Goal: Communication & Community: Answer question/provide support

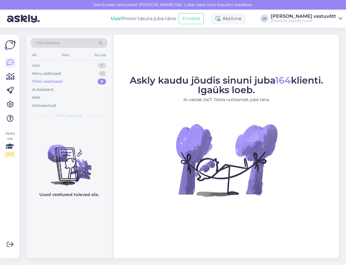
click at [61, 77] on div "Tiimi vestlused 0" at bounding box center [69, 81] width 76 height 8
click at [62, 75] on div "Minu vestlused 1" at bounding box center [69, 74] width 76 height 8
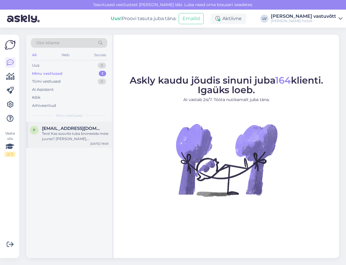
click at [75, 128] on span "[EMAIL_ADDRESS][DOMAIN_NAME]" at bounding box center [72, 128] width 61 height 5
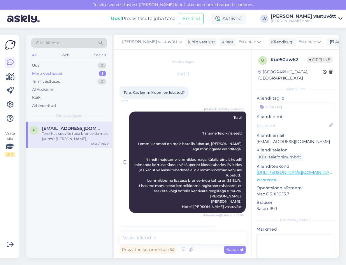
click at [148, 192] on span "Tere! Täname Teid kirja eest! Lemmikloomad on meie hotellis lubatud, [PERSON_NA…" at bounding box center [187, 161] width 109 height 93
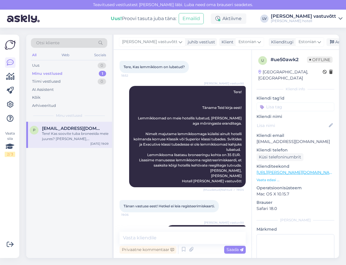
scroll to position [74, 0]
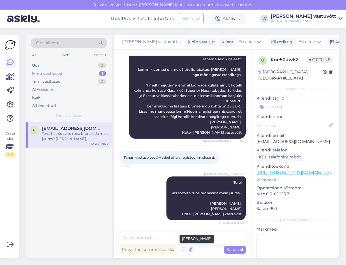
click at [192, 249] on icon at bounding box center [191, 249] width 8 height 9
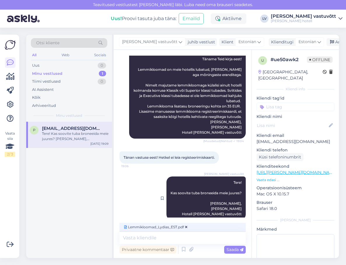
scroll to position [83, 0]
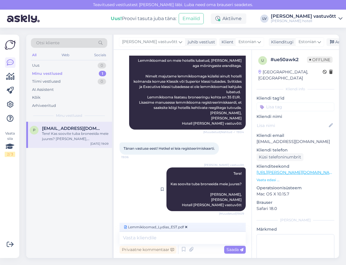
click at [221, 196] on span "Tere! Kas soovite tuba broneeida meie juures? [PERSON_NAME], [PERSON_NAME] Hote…" at bounding box center [205, 189] width 71 height 36
click at [228, 191] on div "[PERSON_NAME] vastuvõtt Tere! Kas soovite tuba broneeida meie juures? [PERSON_N…" at bounding box center [205, 189] width 79 height 44
click at [236, 170] on div "[PERSON_NAME] vastuvõtt Tere! Kas soovite tuba broneeida meie juures? [PERSON_N…" at bounding box center [205, 189] width 79 height 44
click at [229, 186] on div "[PERSON_NAME] vastuvõtt Tere! Kas soovite tuba broneeida meie juures? [PERSON_N…" at bounding box center [205, 189] width 79 height 44
click at [230, 211] on div "[PERSON_NAME] vastuvõtt Tere! Kas soovite tuba broneeida meie juures? [PERSON_N…" at bounding box center [182, 189] width 126 height 56
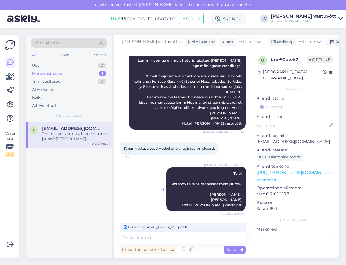
click at [161, 188] on icon at bounding box center [162, 188] width 3 height 3
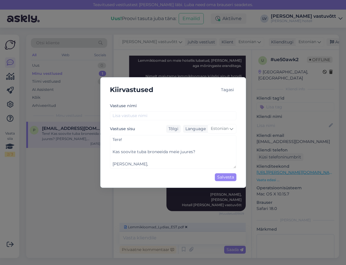
scroll to position [12, 0]
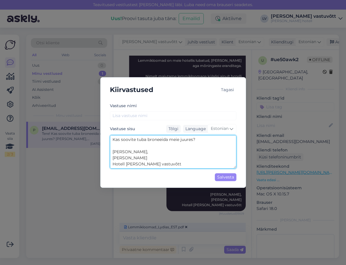
click at [175, 162] on textarea "Tere! Kas soovite tuba broneeida meie juures? [PERSON_NAME], [PERSON_NAME] Hote…" at bounding box center [173, 151] width 126 height 33
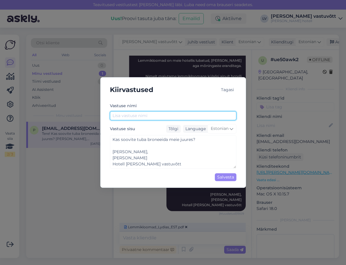
click at [164, 114] on input "text" at bounding box center [173, 115] width 126 height 9
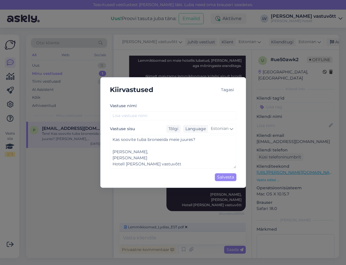
click at [225, 89] on div "Tagasi" at bounding box center [227, 90] width 18 height 8
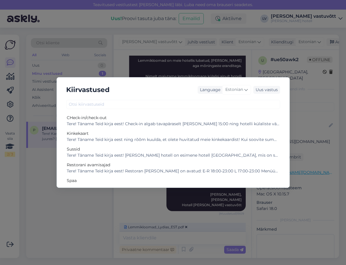
click at [194, 56] on div "Kiirvastused Language Estonian Uus vastus CHeck-in/check-out Tere! Täname Teid …" at bounding box center [173, 132] width 346 height 265
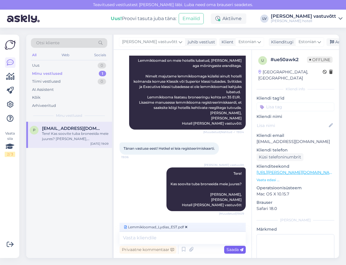
click at [233, 252] on span "Saada" at bounding box center [234, 249] width 17 height 5
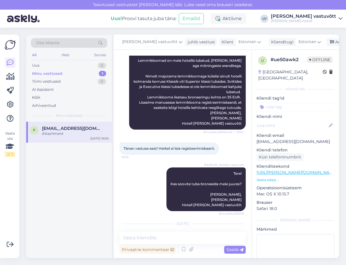
scroll to position [112, 0]
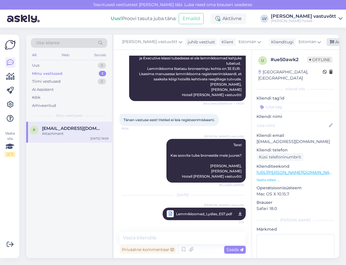
click at [326, 43] on div "Arhiveeri vestlus" at bounding box center [348, 42] width 45 height 8
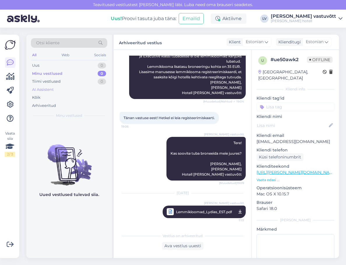
click at [63, 86] on div "AI Assistent" at bounding box center [69, 90] width 76 height 8
click at [64, 77] on div "Minu vestlused 0" at bounding box center [69, 74] width 76 height 8
click at [65, 69] on div "Uus 0" at bounding box center [69, 65] width 76 height 8
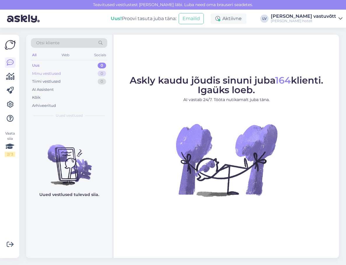
click at [62, 73] on div "Minu vestlused 0" at bounding box center [69, 74] width 76 height 8
click at [68, 78] on div "Tiimi vestlused 0" at bounding box center [69, 81] width 76 height 8
click at [64, 61] on div "Uus 0" at bounding box center [69, 65] width 76 height 8
click at [65, 65] on div "Uus 0" at bounding box center [69, 65] width 76 height 8
click at [70, 75] on div "Minu vestlused 0" at bounding box center [69, 74] width 76 height 8
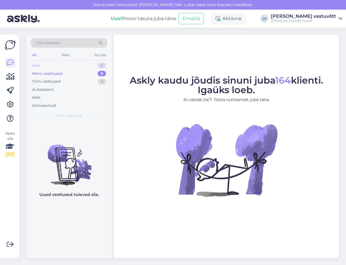
click at [69, 65] on div "Uus 0" at bounding box center [69, 65] width 76 height 8
drag, startPoint x: 222, startPoint y: 102, endPoint x: 275, endPoint y: 0, distance: 114.8
click at [228, 91] on figcaption "Askly kaudu jõudis sinuni juba 164 klienti. Igaüks loeb. AI vastab 24/7. Tööta …" at bounding box center [226, 92] width 193 height 32
